Goal: Transaction & Acquisition: Purchase product/service

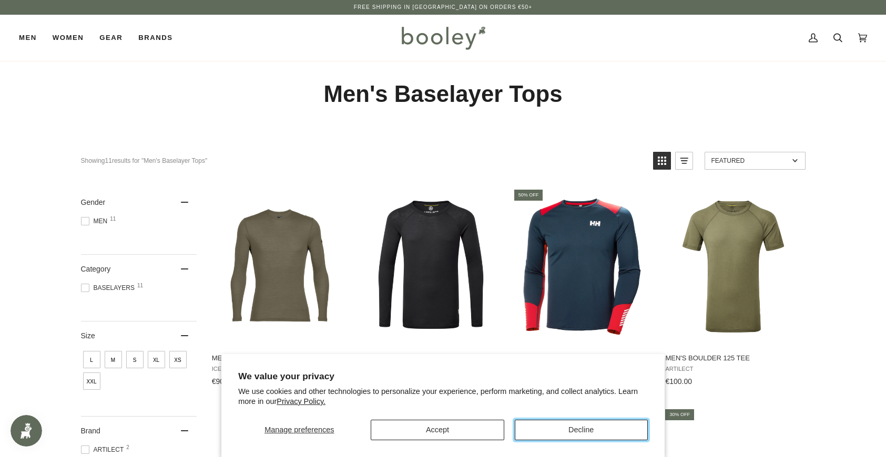
drag, startPoint x: 558, startPoint y: 432, endPoint x: 549, endPoint y: 426, distance: 10.9
click at [557, 432] on button "Decline" at bounding box center [581, 430] width 133 height 21
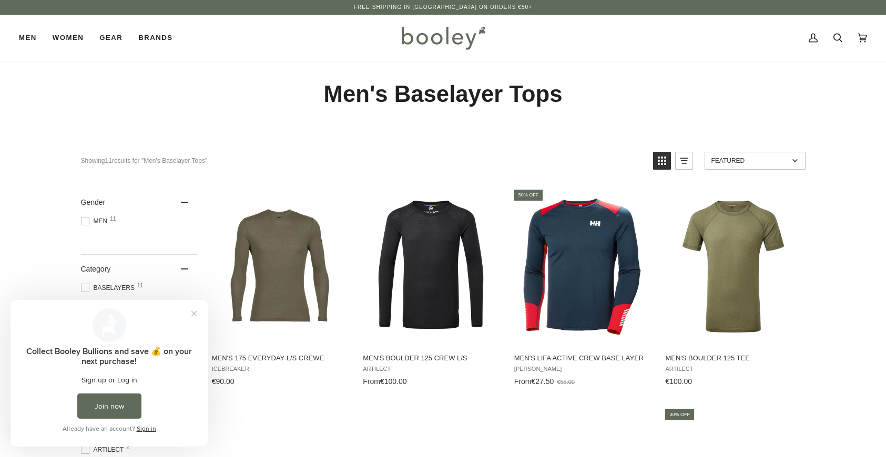
click at [683, 158] on rect "View list mode" at bounding box center [684, 158] width 8 height 1
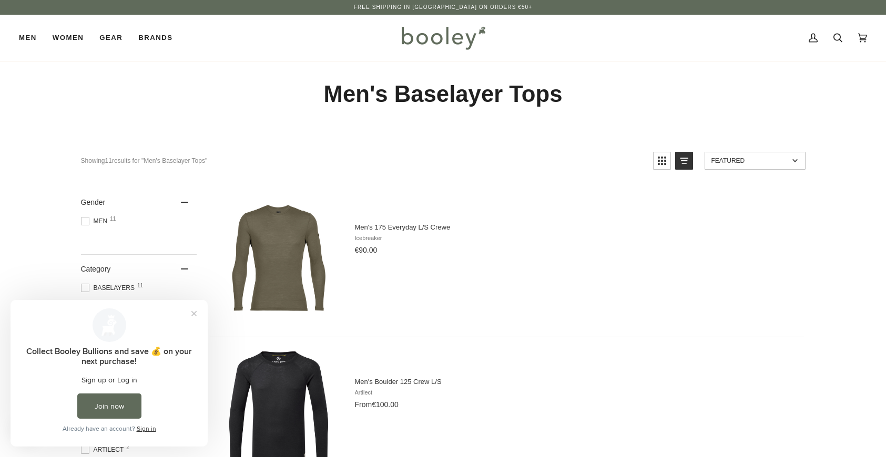
click at [664, 162] on icon "View grid mode" at bounding box center [661, 160] width 17 height 17
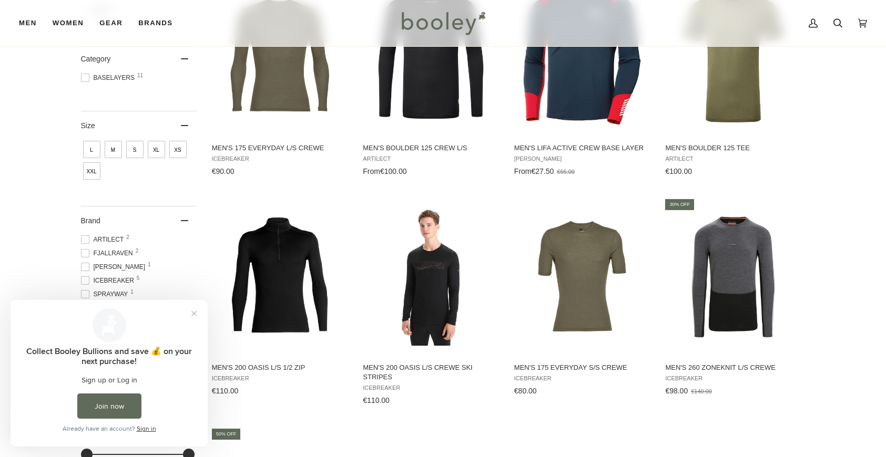
click at [112, 151] on span "M" at bounding box center [113, 149] width 17 height 17
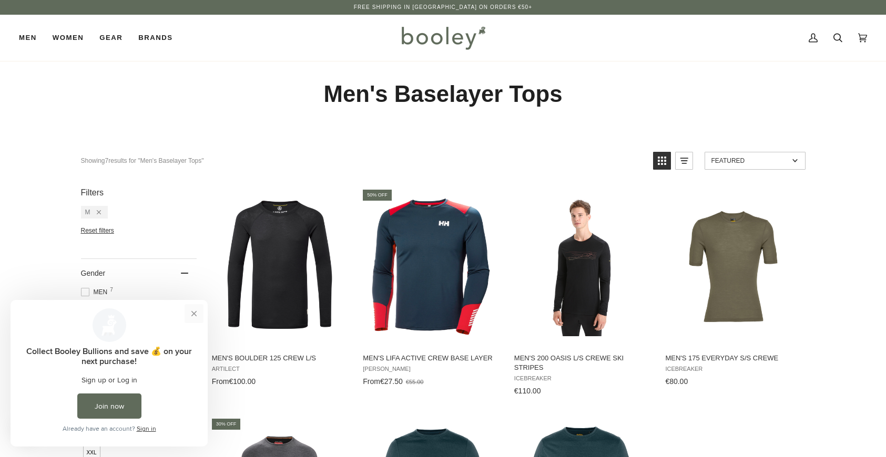
click at [193, 314] on button "Close prompt" at bounding box center [194, 313] width 19 height 19
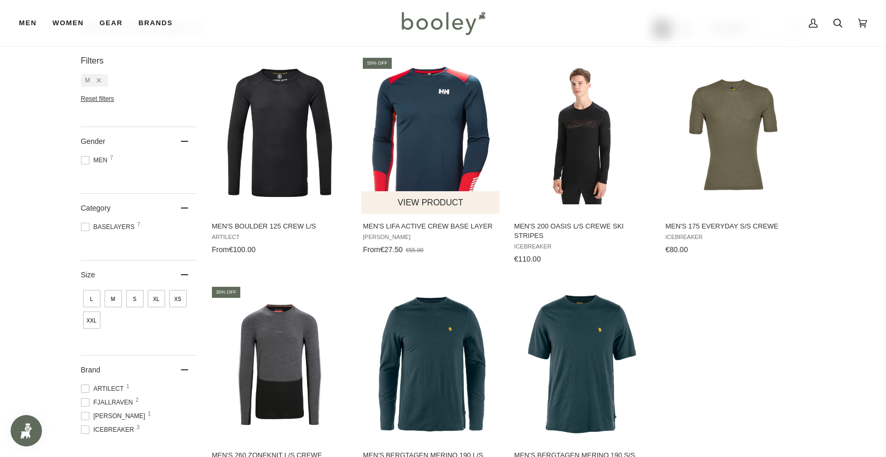
scroll to position [105, 0]
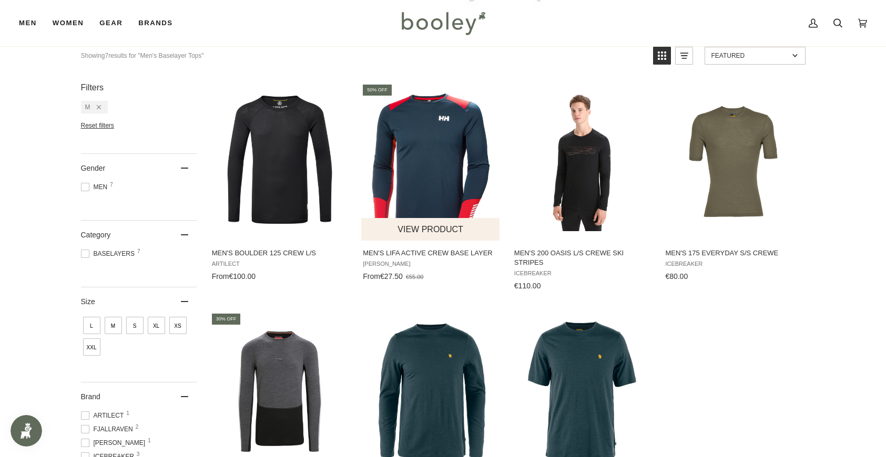
click at [396, 262] on span "[PERSON_NAME]" at bounding box center [431, 264] width 136 height 7
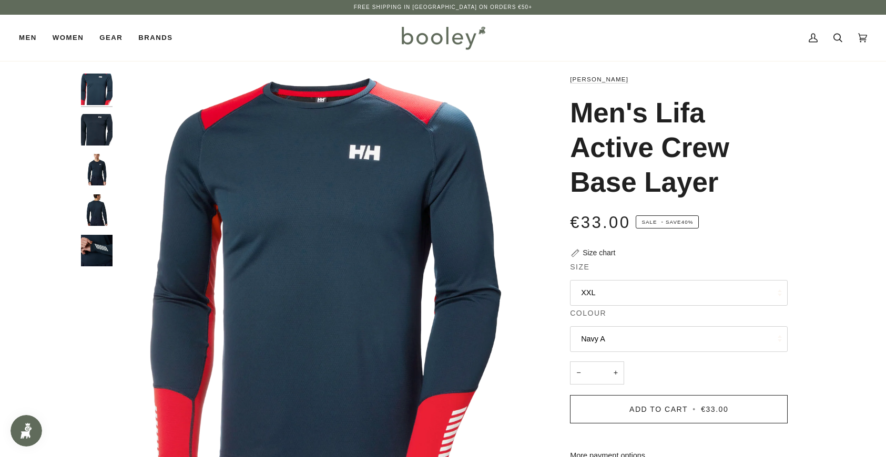
click at [609, 290] on button "XXL" at bounding box center [679, 293] width 218 height 26
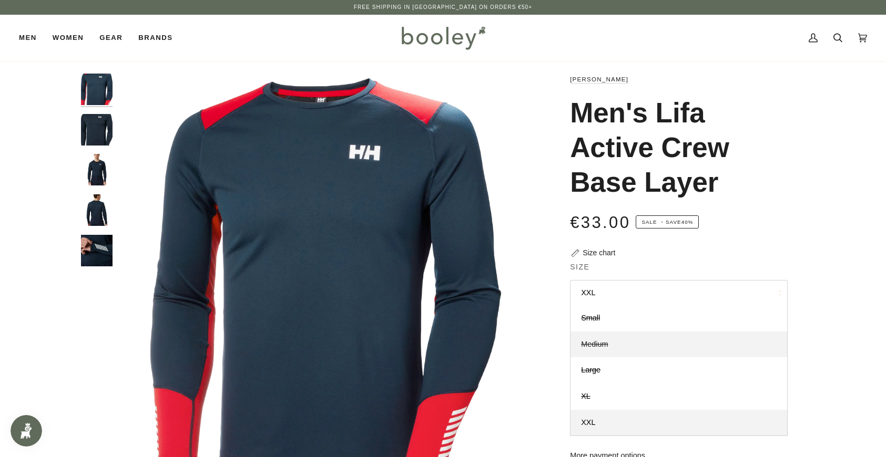
click at [603, 343] on span "Medium" at bounding box center [594, 344] width 27 height 8
